Goal: Task Accomplishment & Management: Manage account settings

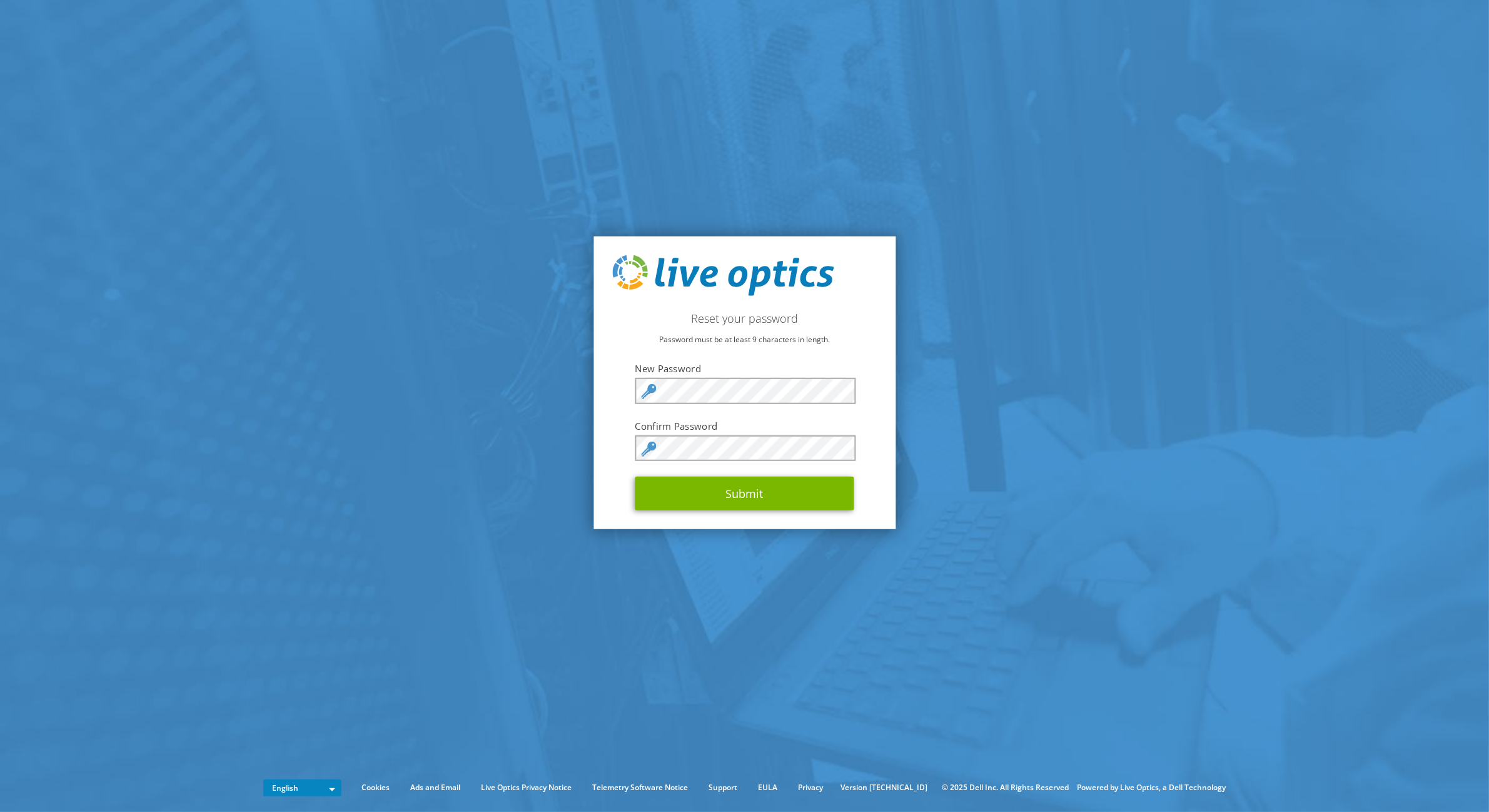
click at [651, 392] on icon at bounding box center [649, 391] width 15 height 15
click at [713, 493] on button "Submit" at bounding box center [745, 493] width 219 height 34
